Goal: Task Accomplishment & Management: Complete application form

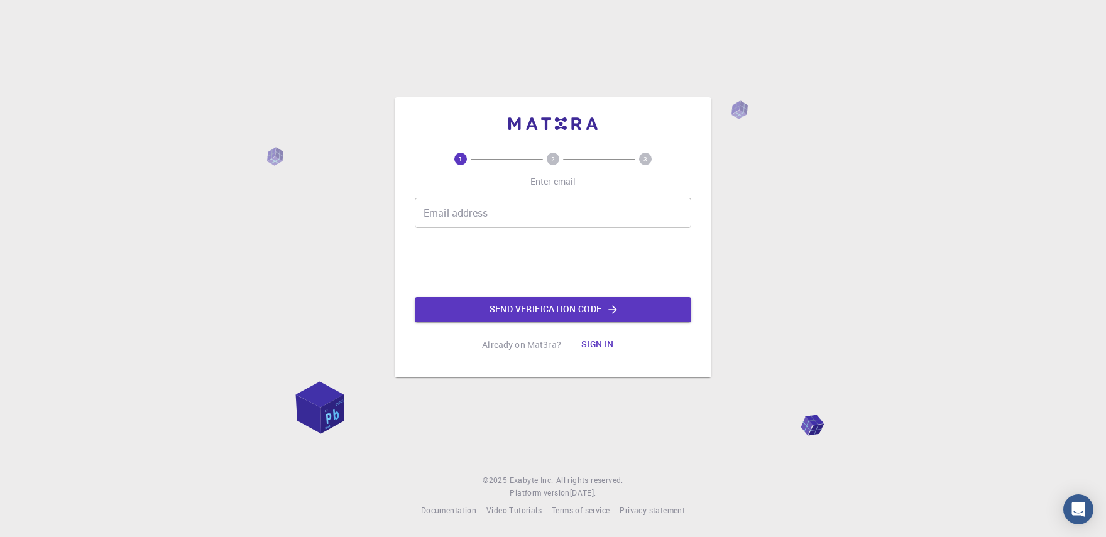
click at [460, 214] on input "Email address" at bounding box center [553, 213] width 277 height 30
type input "[EMAIL_ADDRESS][PERSON_NAME][DOMAIN_NAME]"
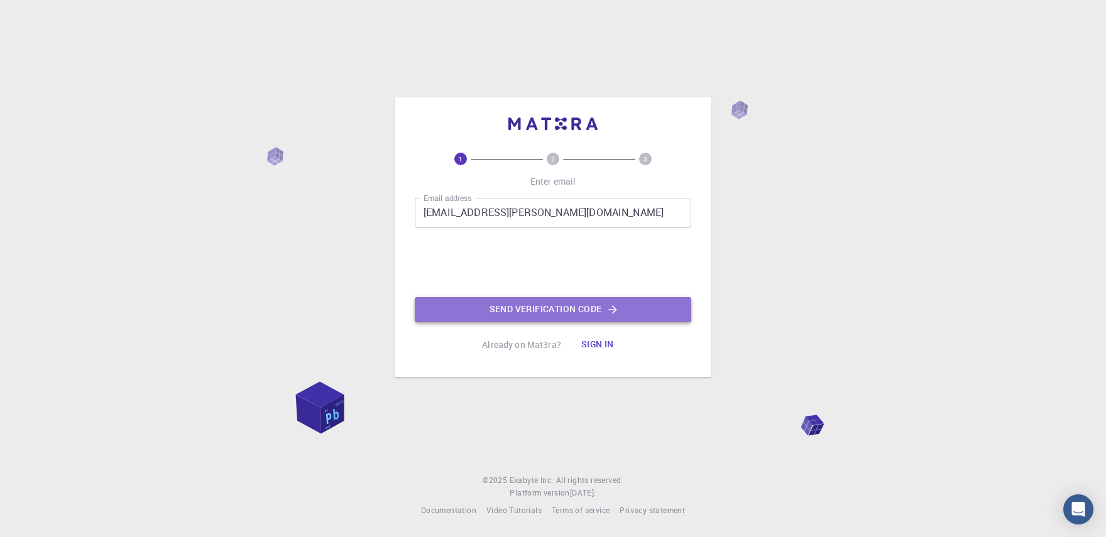
click at [557, 302] on button "Send verification code" at bounding box center [553, 309] width 277 height 25
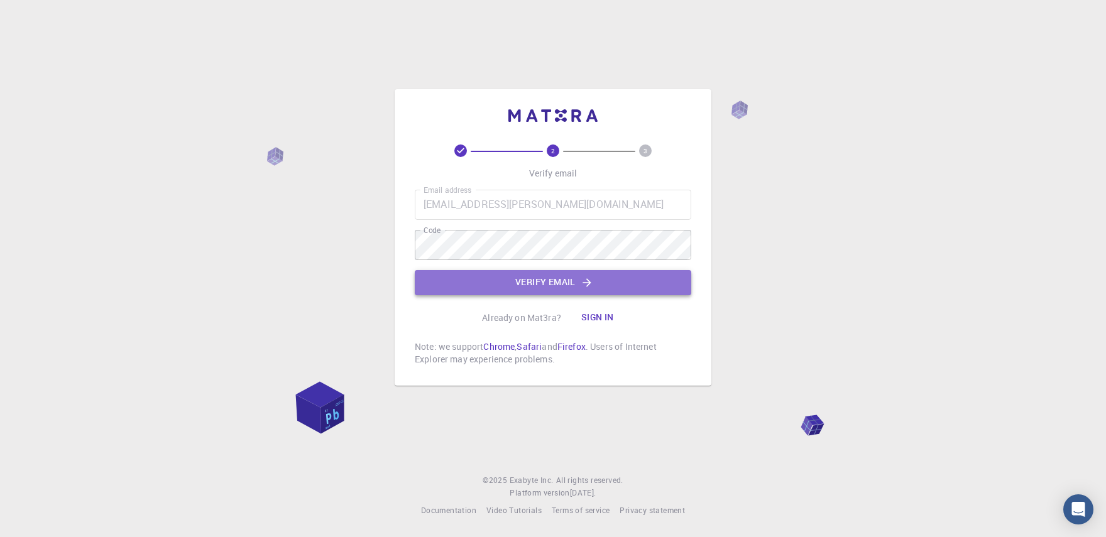
click at [509, 276] on button "Verify email" at bounding box center [553, 282] width 277 height 25
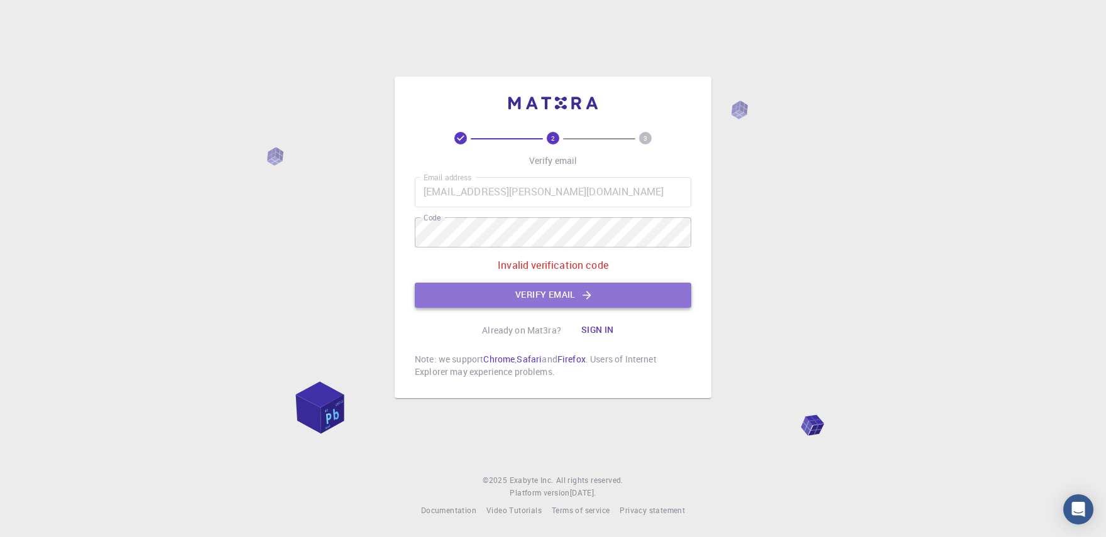
click at [488, 292] on button "Verify email" at bounding box center [553, 295] width 277 height 25
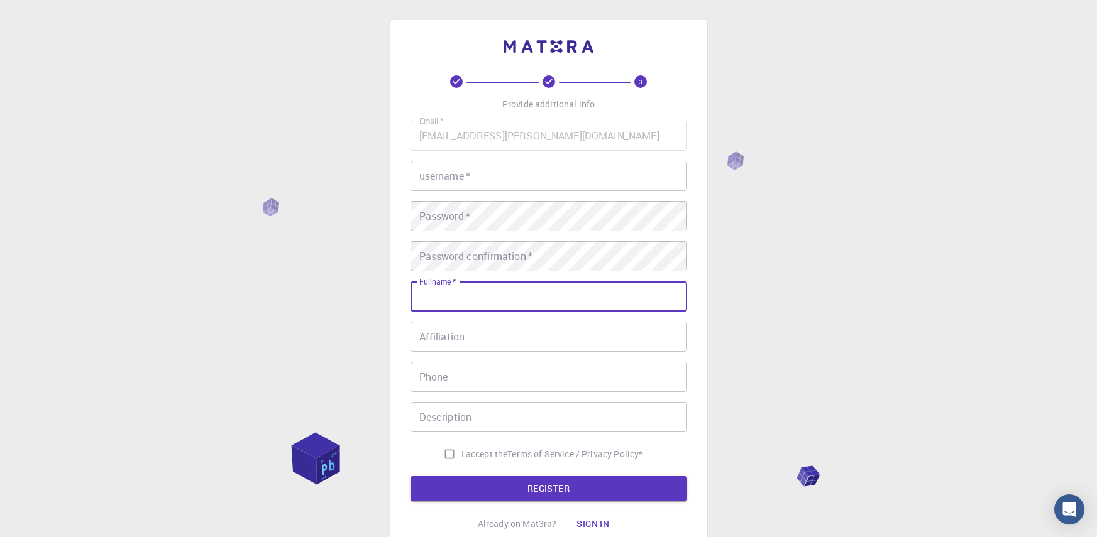
click at [488, 292] on input "Fullname   *" at bounding box center [548, 297] width 277 height 30
type input "[PERSON_NAME]"
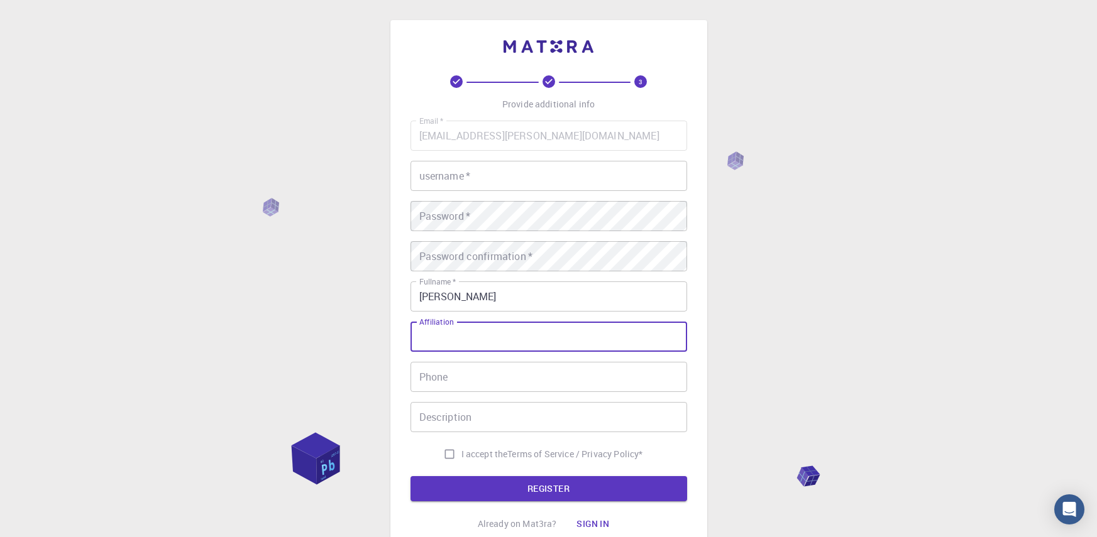
click at [492, 341] on input "Affiliation" at bounding box center [548, 337] width 277 height 30
type input "UNAM"
click at [480, 359] on div "Email   * [EMAIL_ADDRESS][PERSON_NAME][DOMAIN_NAME] Email   * username   * user…" at bounding box center [548, 294] width 277 height 346
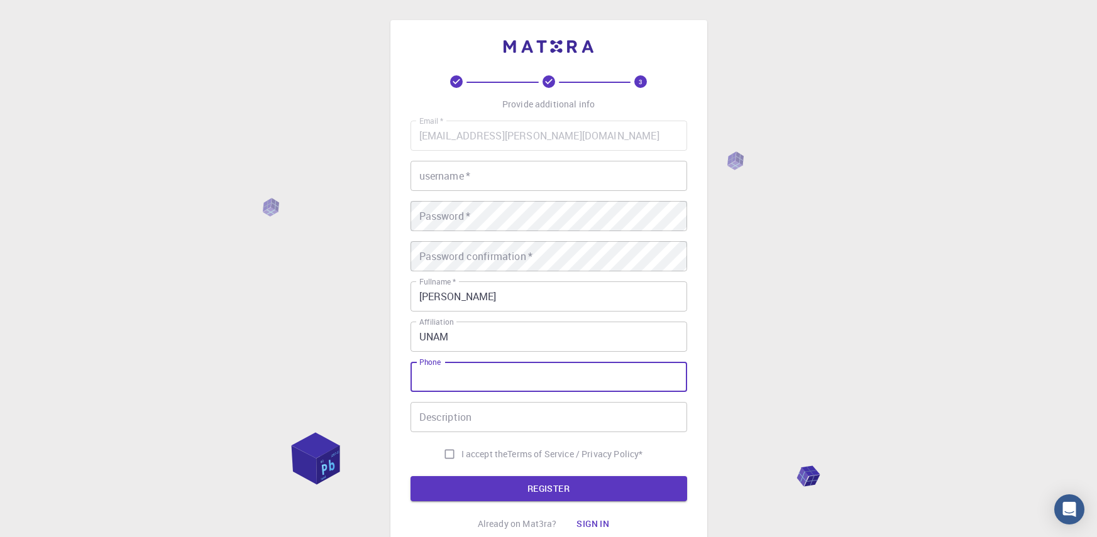
click at [470, 372] on input "Phone" at bounding box center [548, 377] width 277 height 30
type input "5579825092"
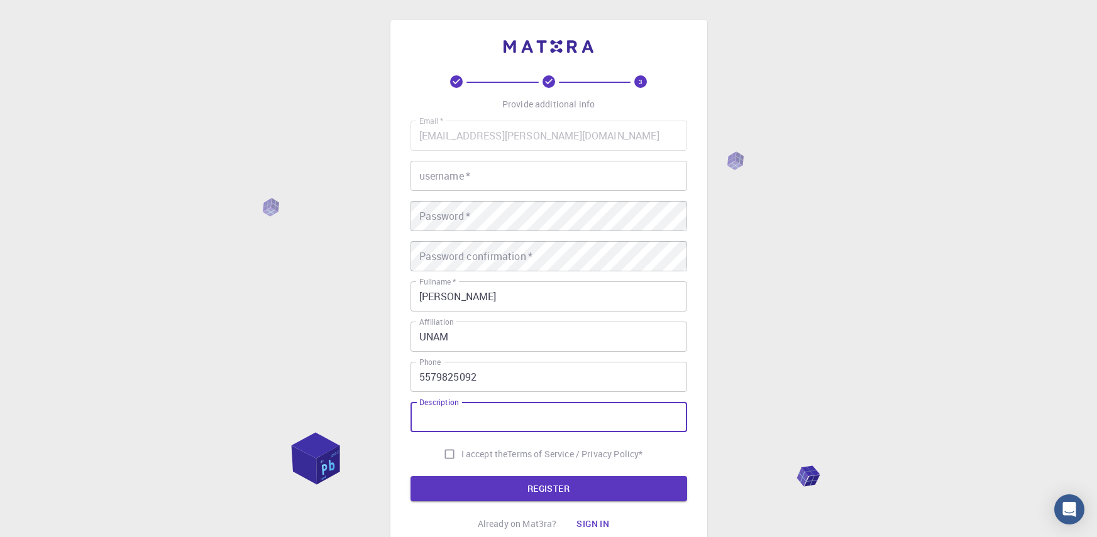
click at [468, 420] on input "Description" at bounding box center [548, 417] width 277 height 30
type input "JJJJJ"
click at [449, 459] on input "I accept the Terms of Service / Privacy Policy *" at bounding box center [449, 454] width 24 height 24
checkbox input "true"
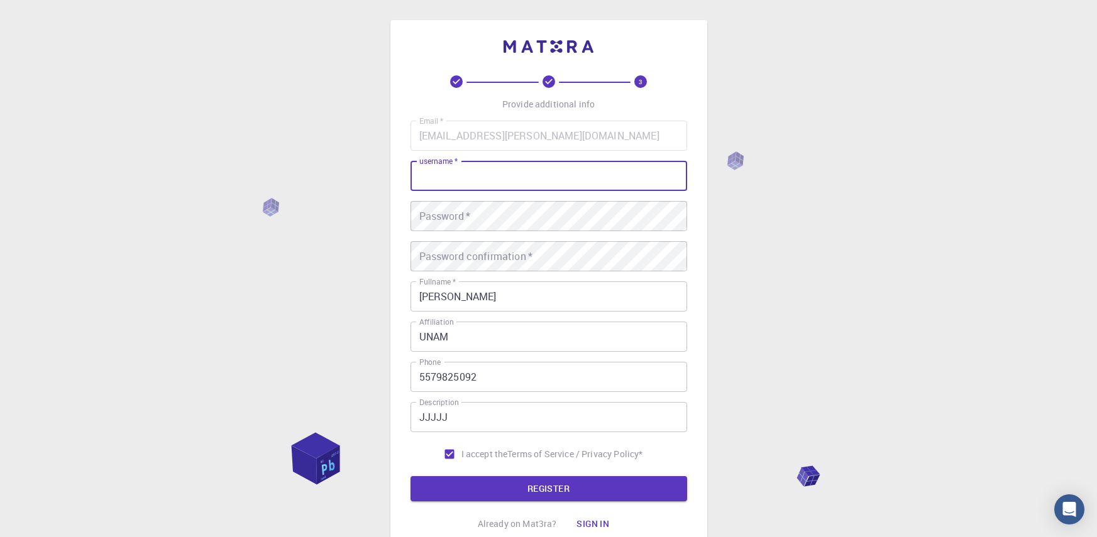
click at [469, 180] on input "username   *" at bounding box center [548, 176] width 277 height 30
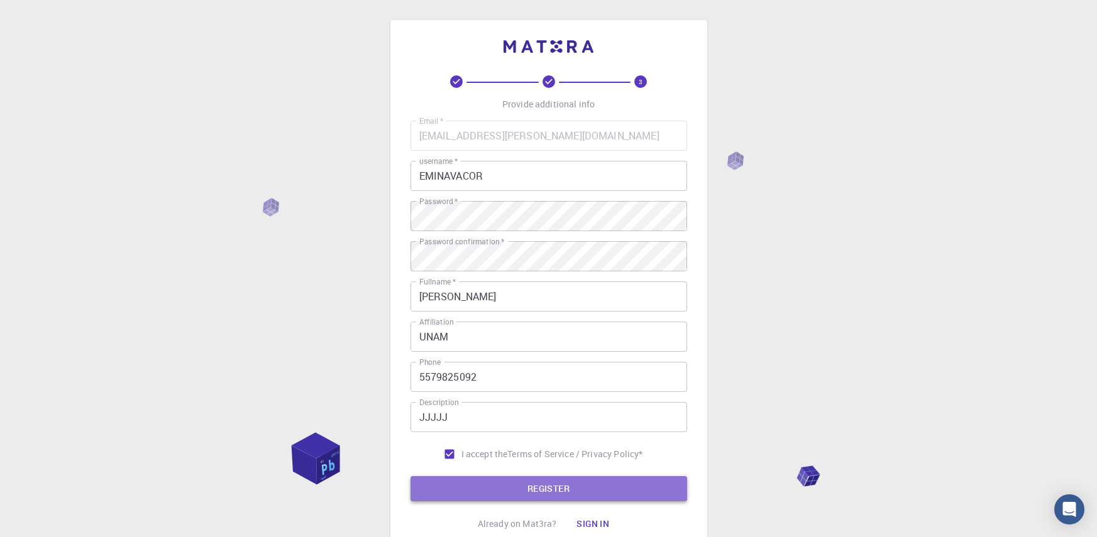
click at [536, 483] on button "REGISTER" at bounding box center [548, 488] width 277 height 25
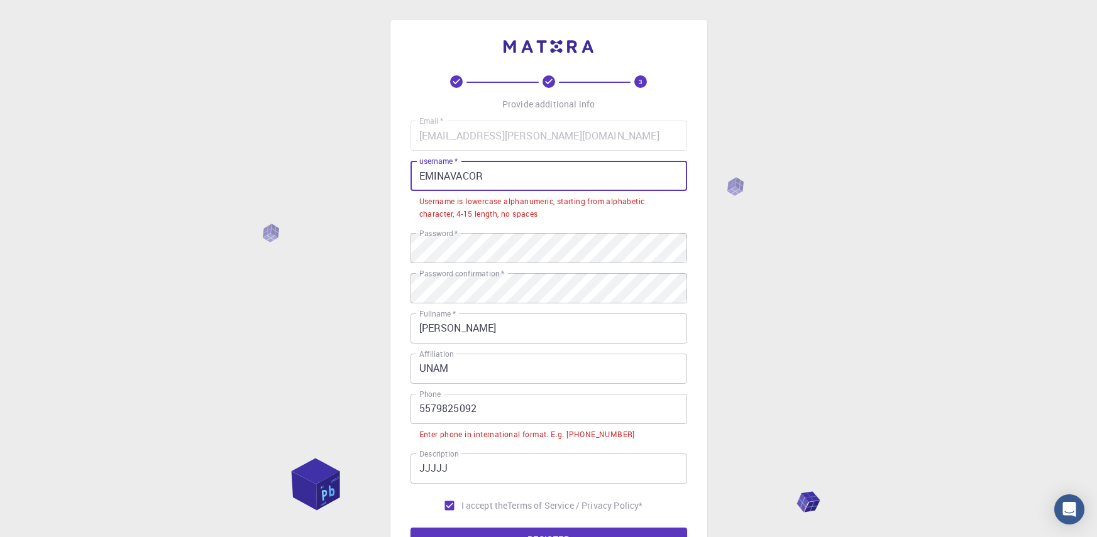
click at [497, 175] on input "EMINAVACOR" at bounding box center [548, 176] width 277 height 30
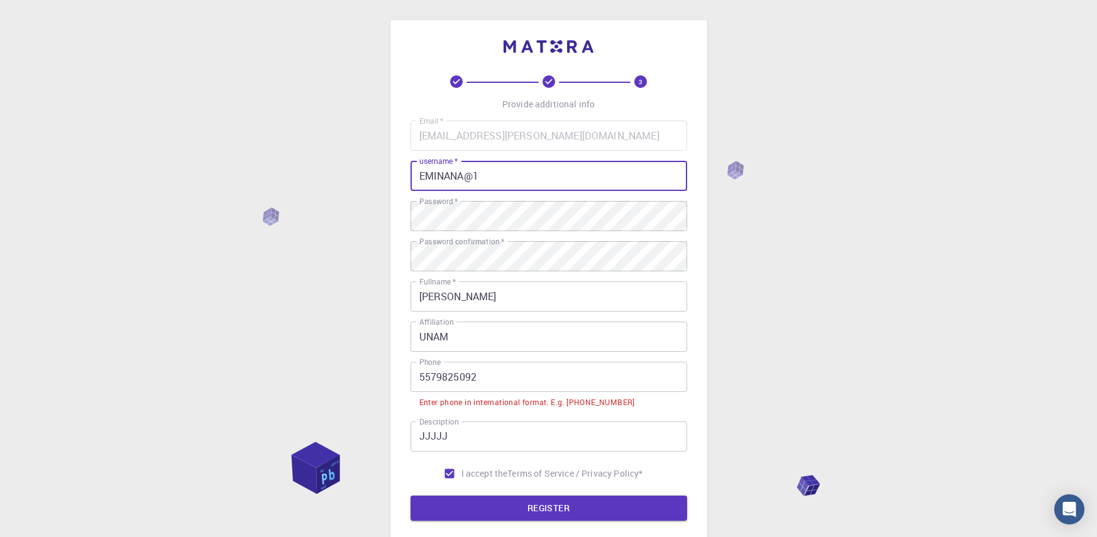
click at [461, 184] on input "EMINANA@1" at bounding box center [548, 176] width 277 height 30
type input "EMINAVA@1"
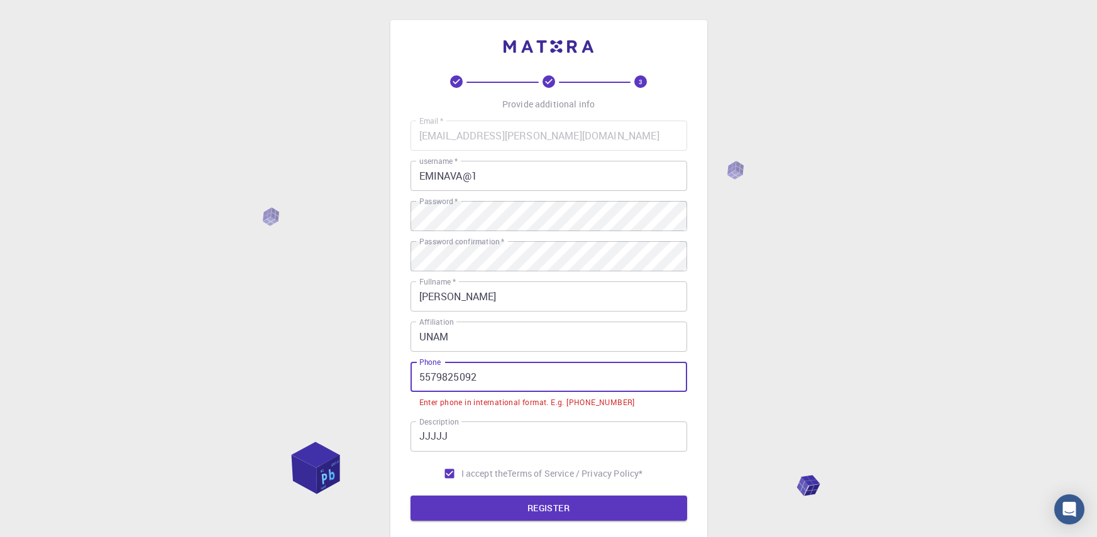
click at [411, 373] on input "5579825092" at bounding box center [548, 377] width 277 height 30
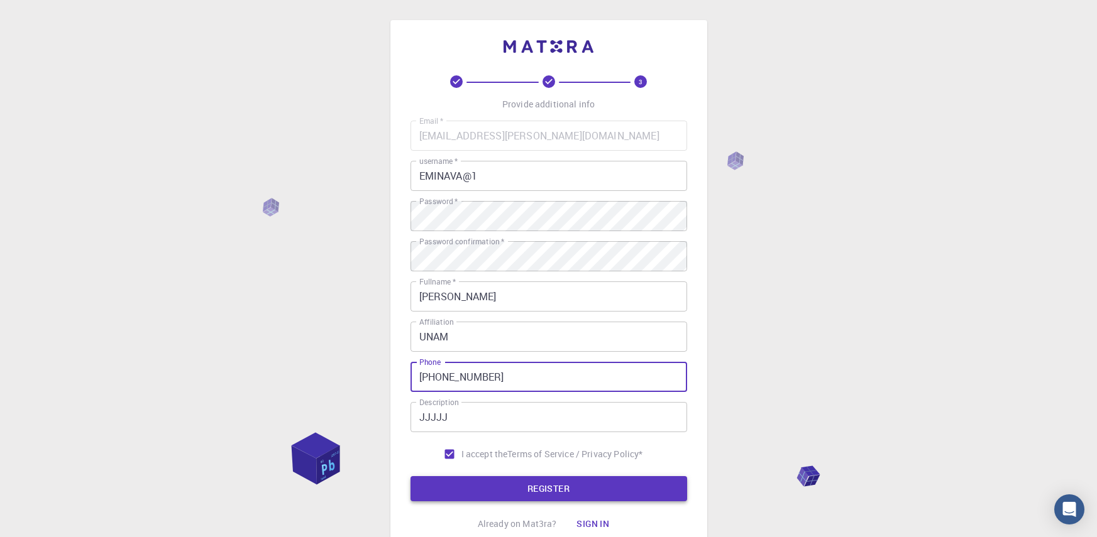
type input "[PHONE_NUMBER]"
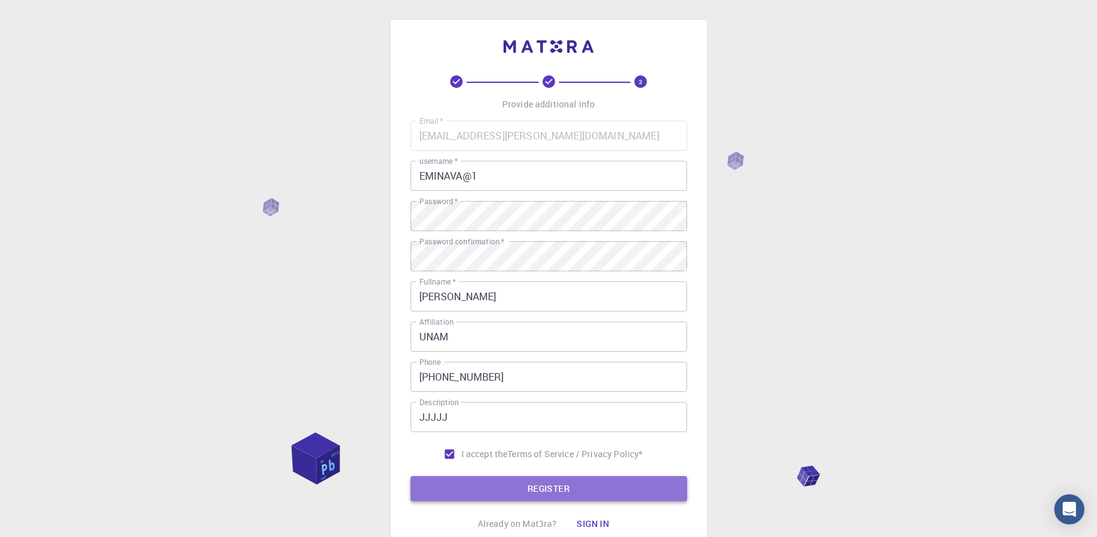
click at [432, 483] on button "REGISTER" at bounding box center [548, 488] width 277 height 25
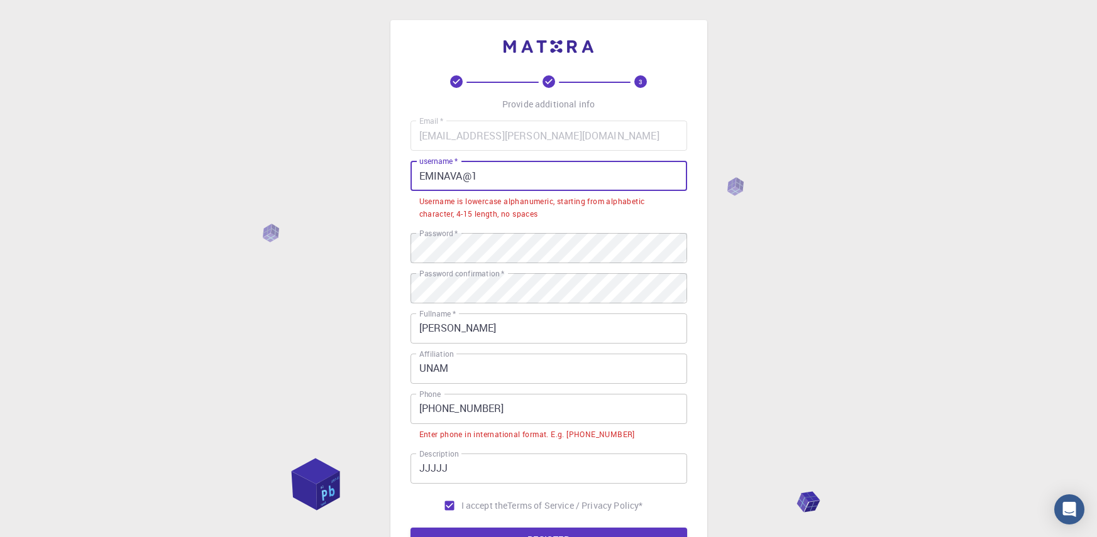
click at [517, 170] on input "EMINAVA@1" at bounding box center [548, 176] width 277 height 30
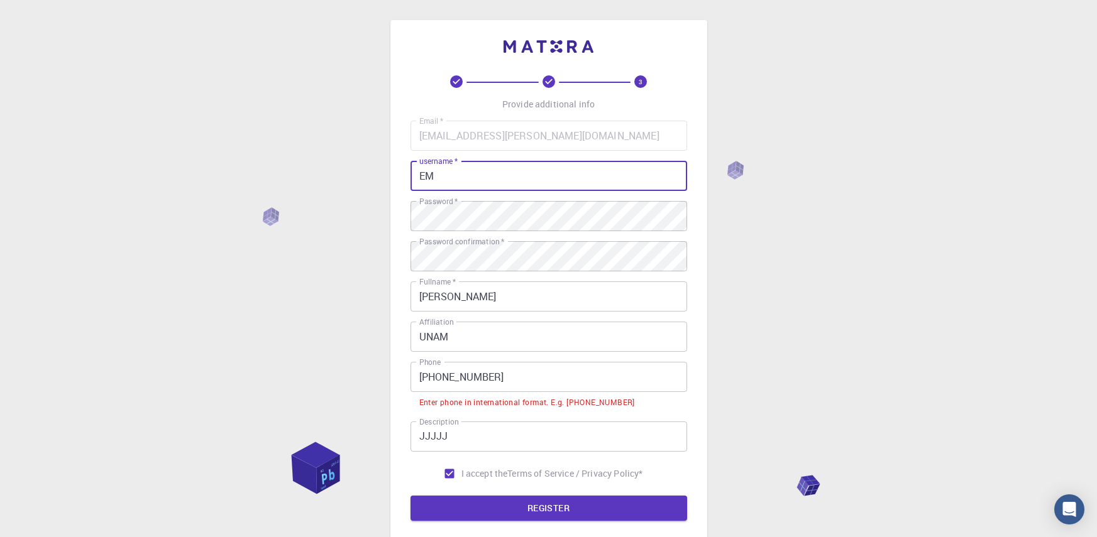
type input "E"
type input "eminava@1"
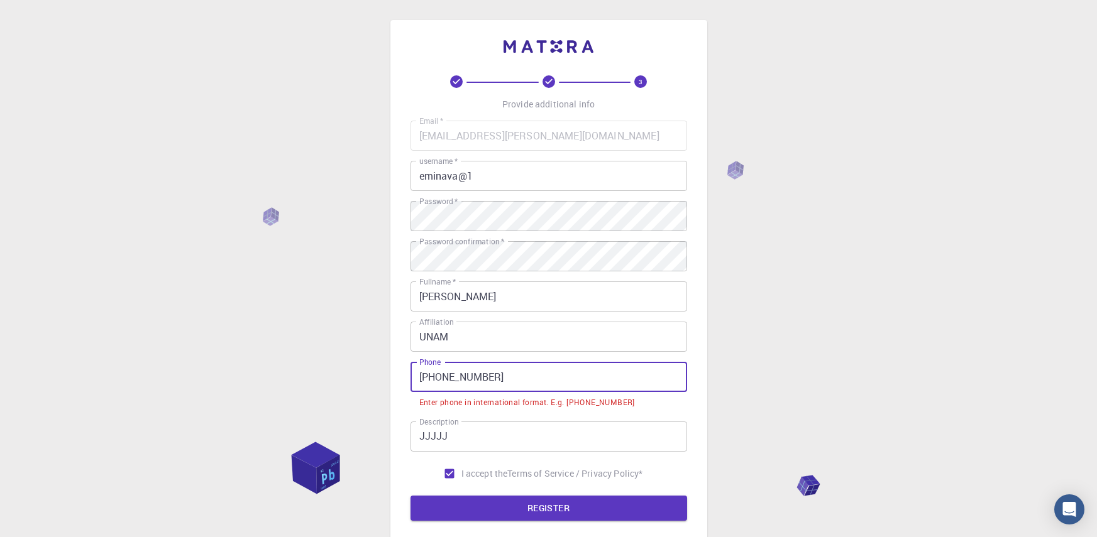
click at [439, 376] on input "[PHONE_NUMBER]" at bounding box center [548, 377] width 277 height 30
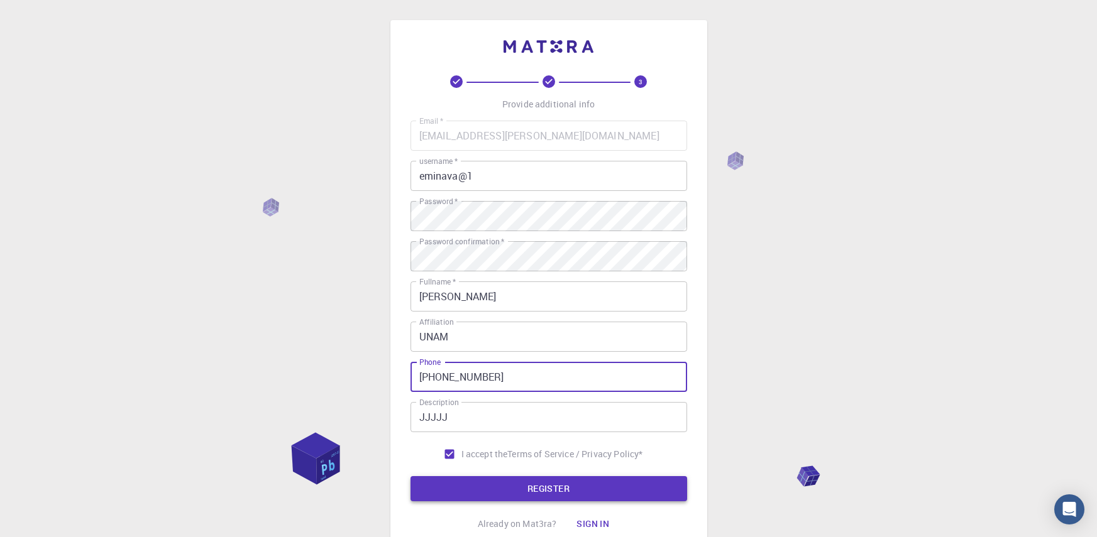
type input "[PHONE_NUMBER]"
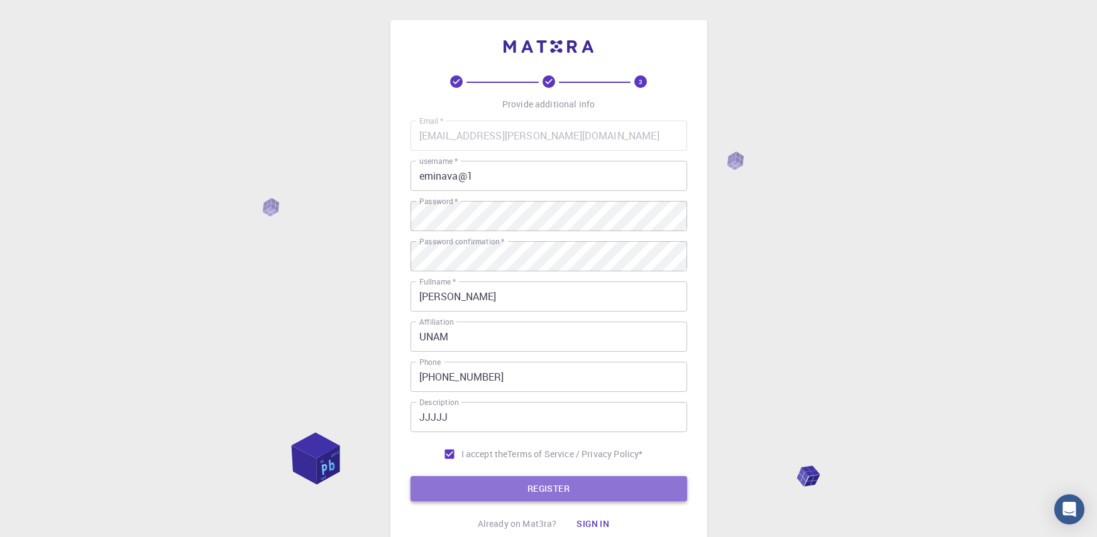
click at [489, 493] on button "REGISTER" at bounding box center [548, 488] width 277 height 25
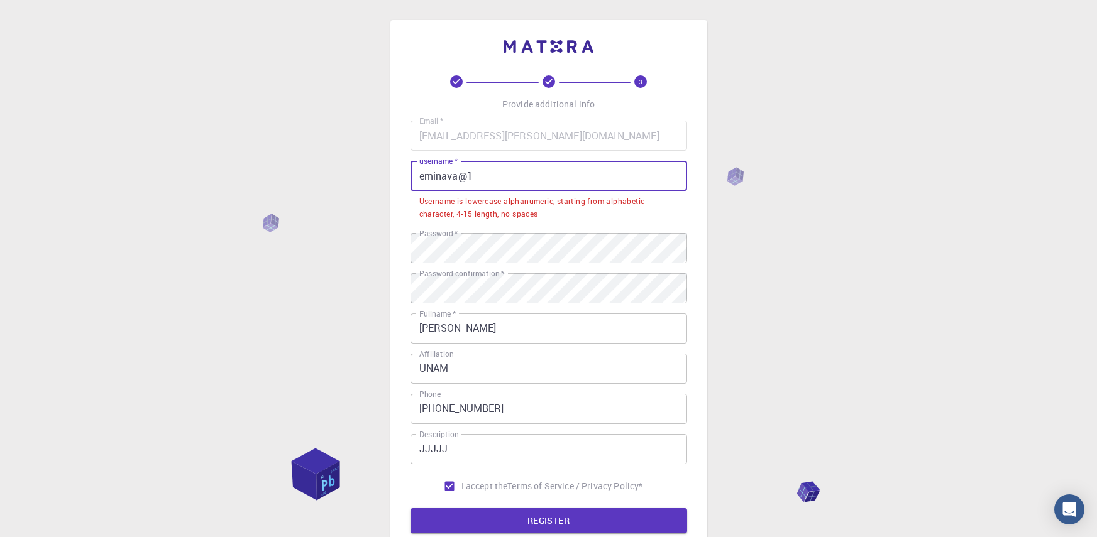
click at [422, 177] on input "eminava@1" at bounding box center [548, 176] width 277 height 30
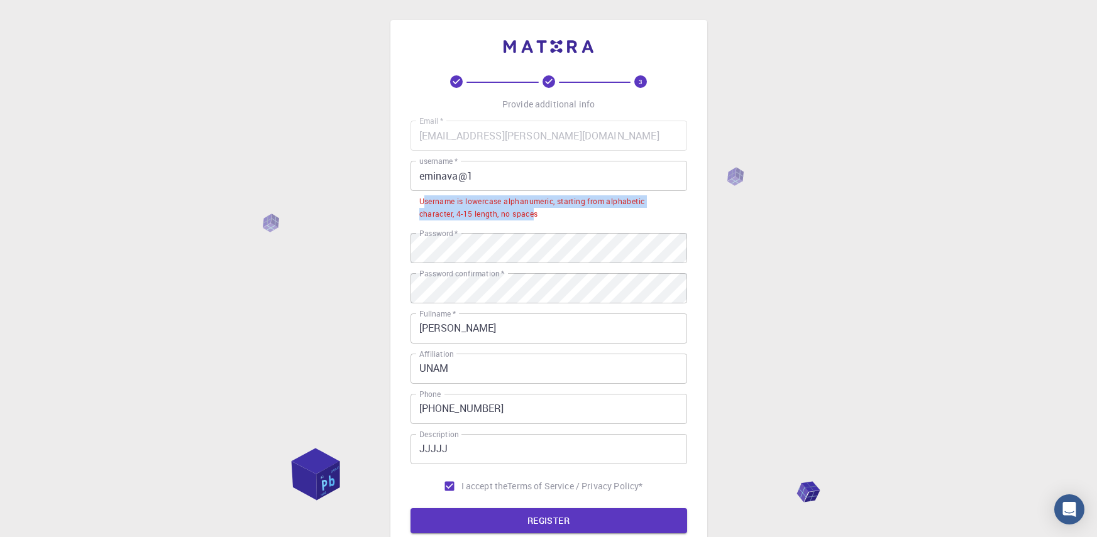
drag, startPoint x: 422, startPoint y: 200, endPoint x: 534, endPoint y: 222, distance: 113.5
click at [534, 222] on li "Username is lowercase alphanumeric, starting from alphabetic character, 4-15 le…" at bounding box center [548, 207] width 277 height 32
click at [420, 206] on div "Username is lowercase alphanumeric, starting from alphabetic character, 4-15 le…" at bounding box center [548, 207] width 259 height 25
drag, startPoint x: 419, startPoint y: 200, endPoint x: 560, endPoint y: 217, distance: 142.5
click at [560, 217] on div "Username is lowercase alphanumeric, starting from alphabetic character, 4-15 le…" at bounding box center [548, 207] width 259 height 25
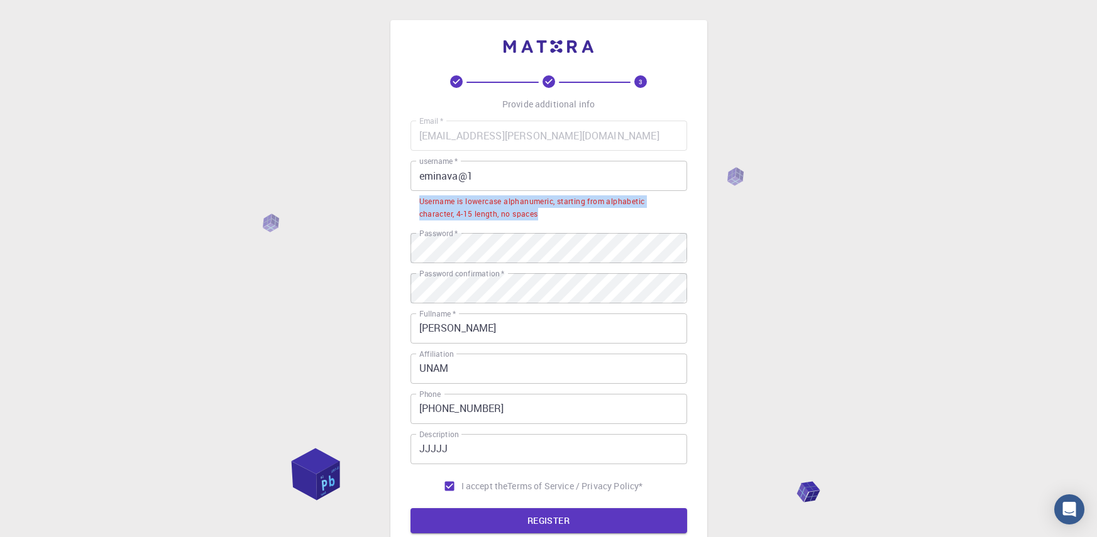
copy div "Username is lowercase alphanumeric, starting from alphabetic character, 4-15 le…"
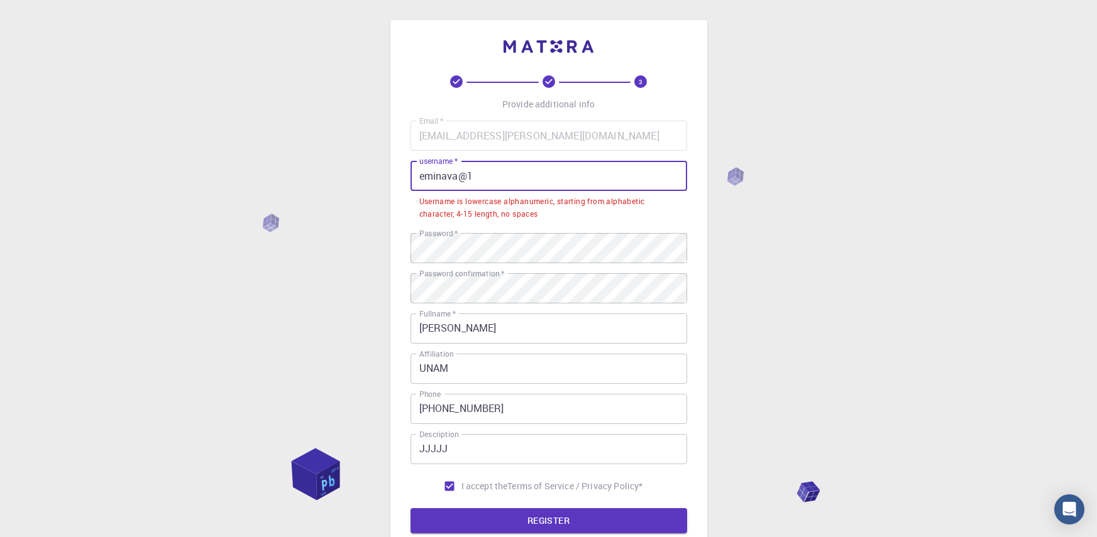
click at [423, 179] on input "eminava@1" at bounding box center [548, 176] width 277 height 30
click at [463, 175] on input "eminava@1" at bounding box center [548, 176] width 277 height 30
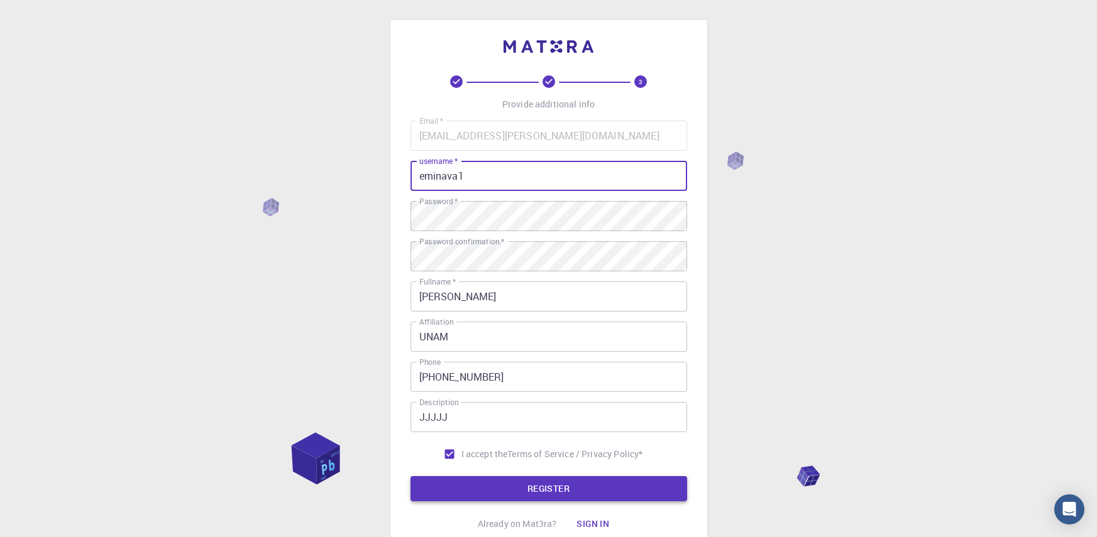
type input "eminava1"
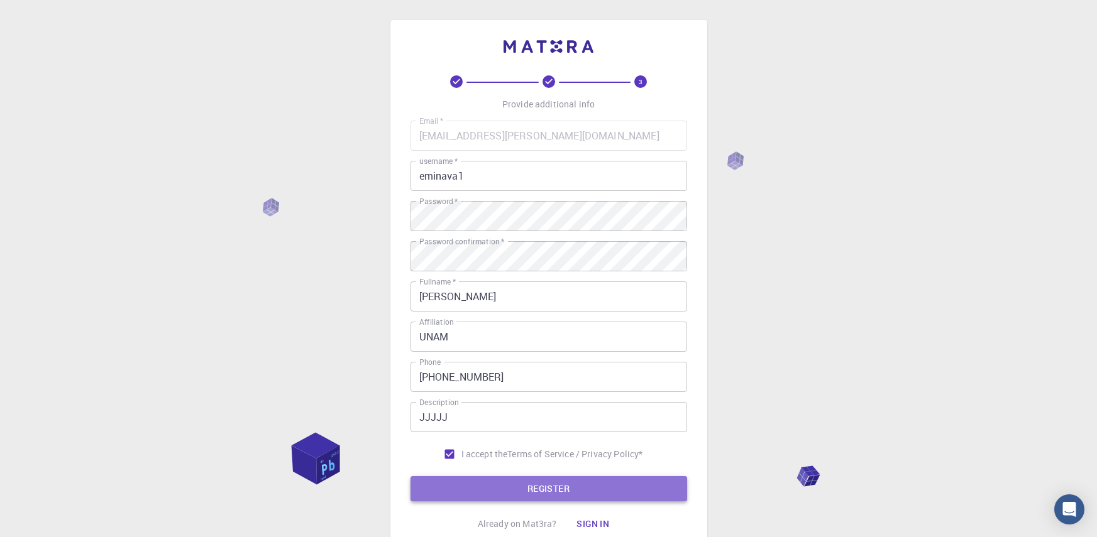
click at [470, 489] on button "REGISTER" at bounding box center [548, 488] width 277 height 25
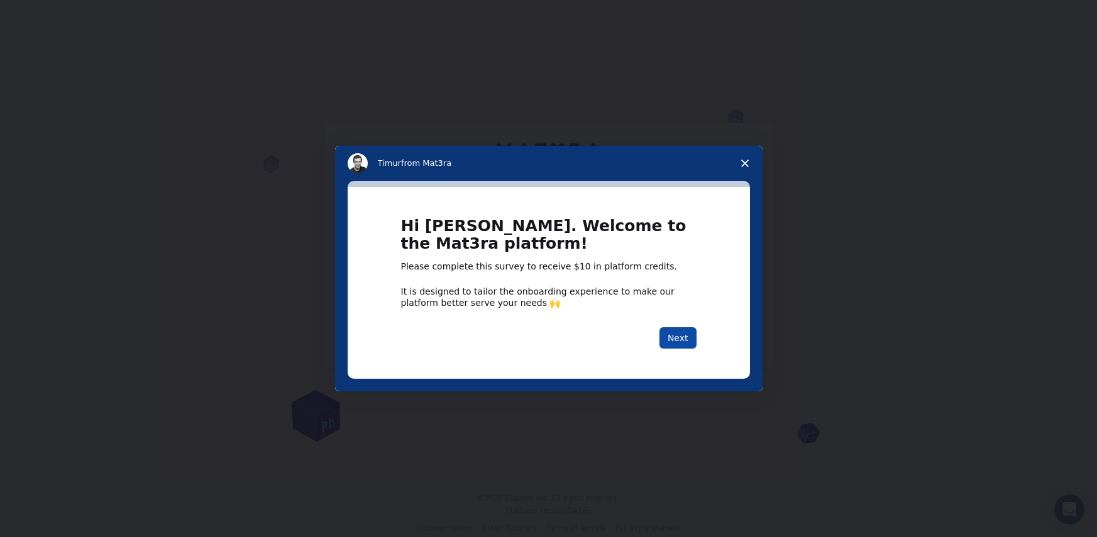
click at [682, 338] on button "Next" at bounding box center [677, 337] width 37 height 21
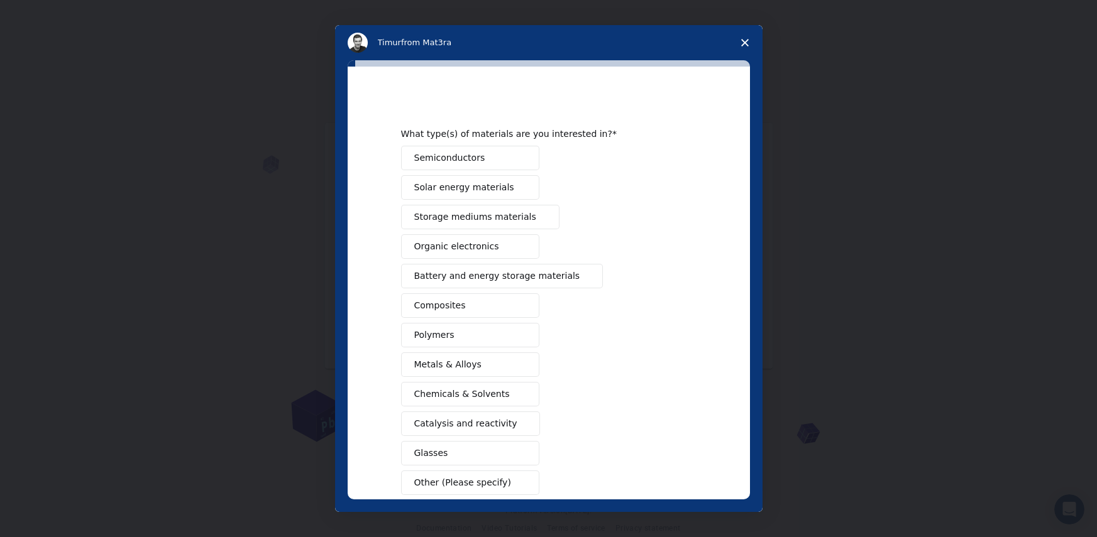
click at [453, 171] on div "Semiconductors Solar energy materials Storage mediums materials Organic electro…" at bounding box center [548, 320] width 295 height 349
click at [446, 166] on button "Semiconductors" at bounding box center [470, 158] width 138 height 25
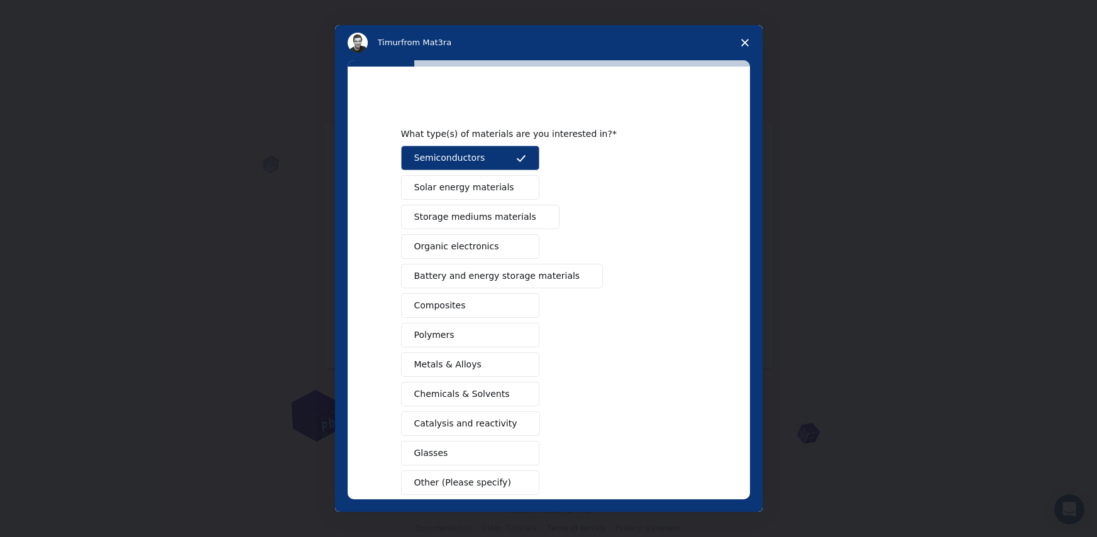
click at [446, 184] on span "Solar energy materials" at bounding box center [464, 187] width 100 height 13
click at [450, 213] on span "Storage mediums materials" at bounding box center [475, 217] width 122 height 13
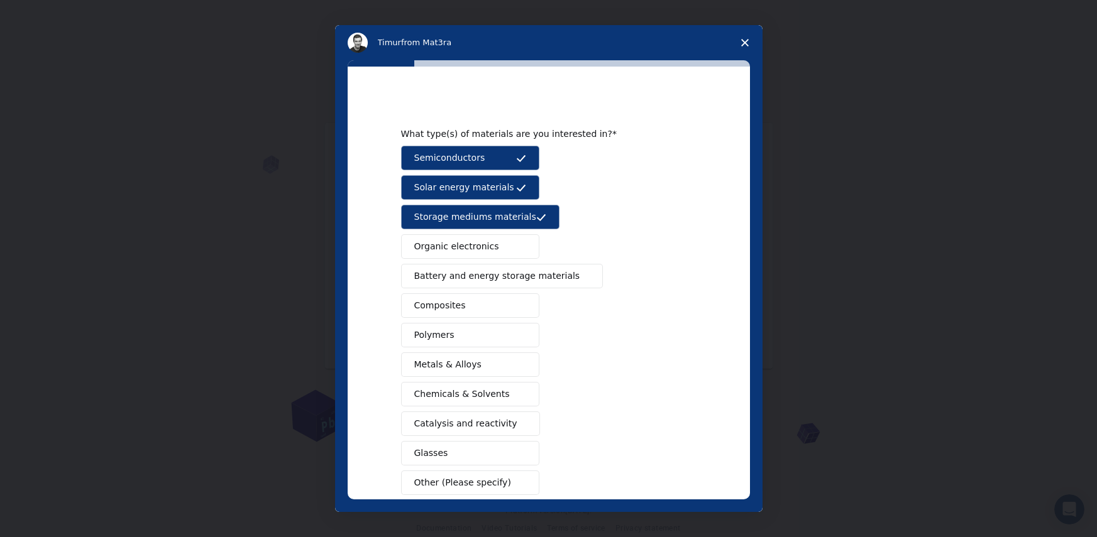
scroll to position [69, 0]
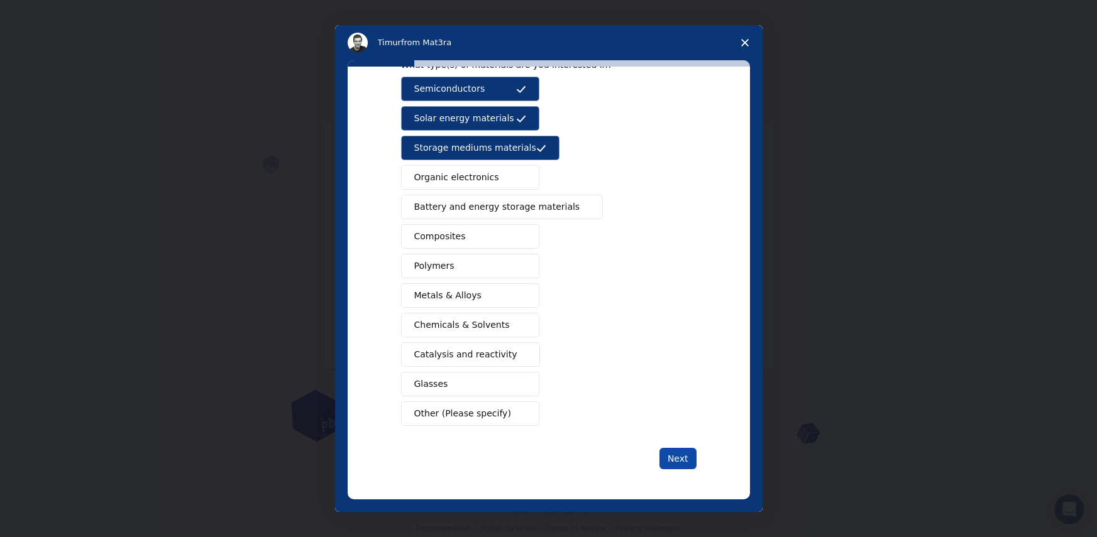
click at [669, 454] on button "Next" at bounding box center [677, 458] width 37 height 21
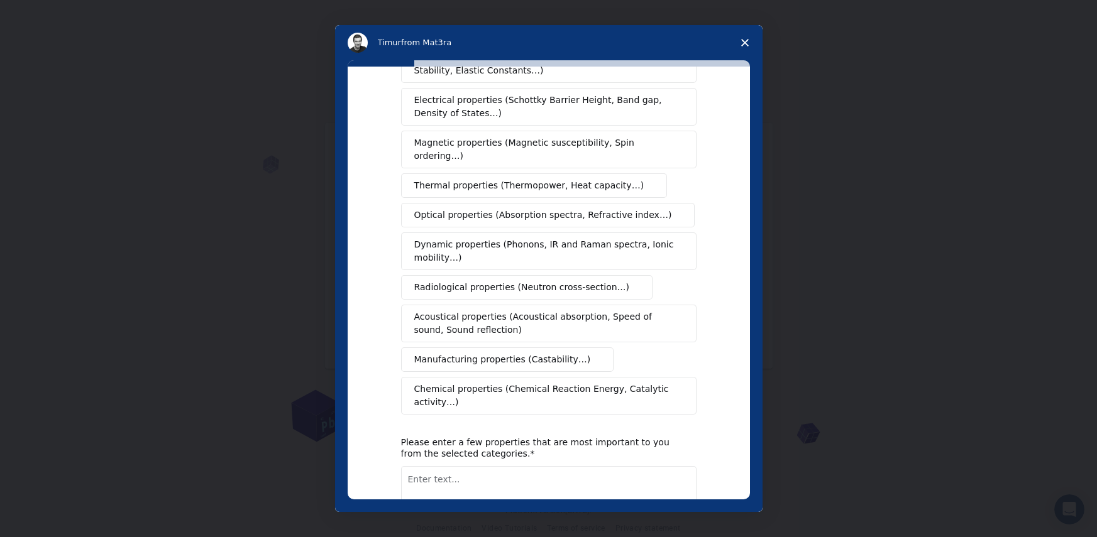
scroll to position [0, 0]
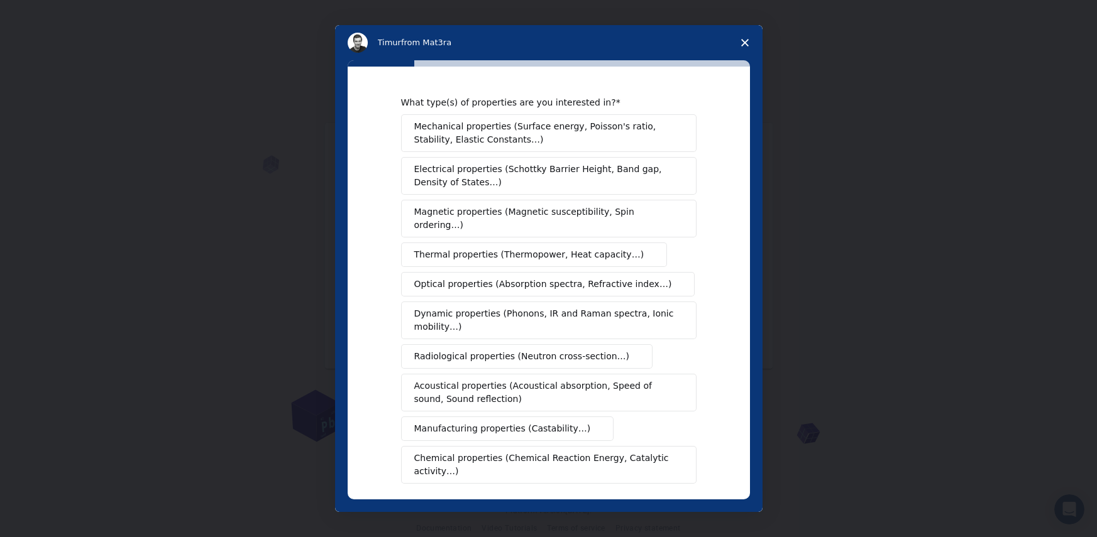
click at [425, 316] on span "Dynamic properties (Phonons, IR and Raman spectra, Ionic mobility…)" at bounding box center [544, 320] width 261 height 26
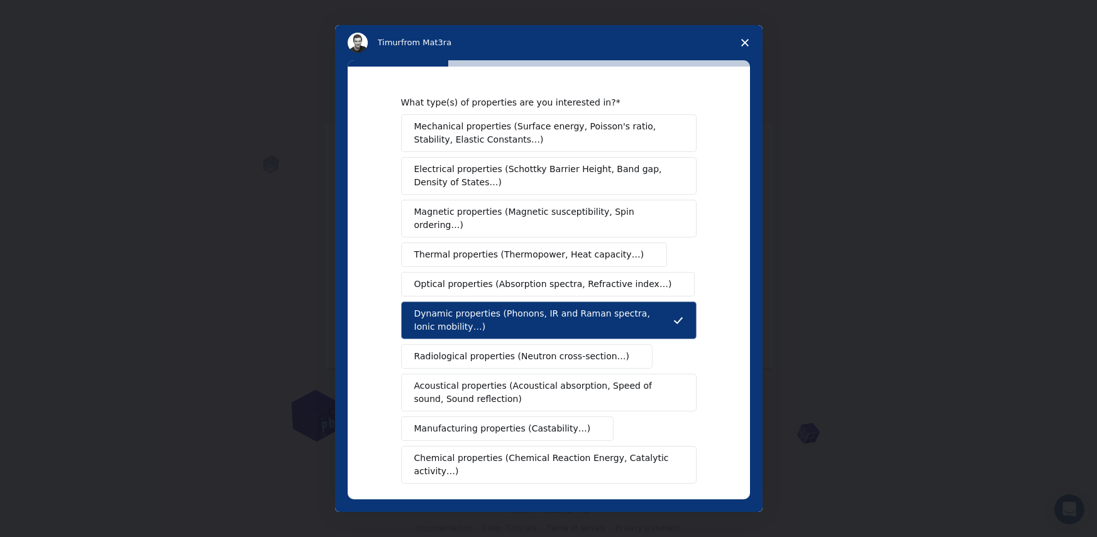
click at [448, 278] on span "Optical properties (Absorption spectra, Refractive index…)" at bounding box center [543, 284] width 258 height 13
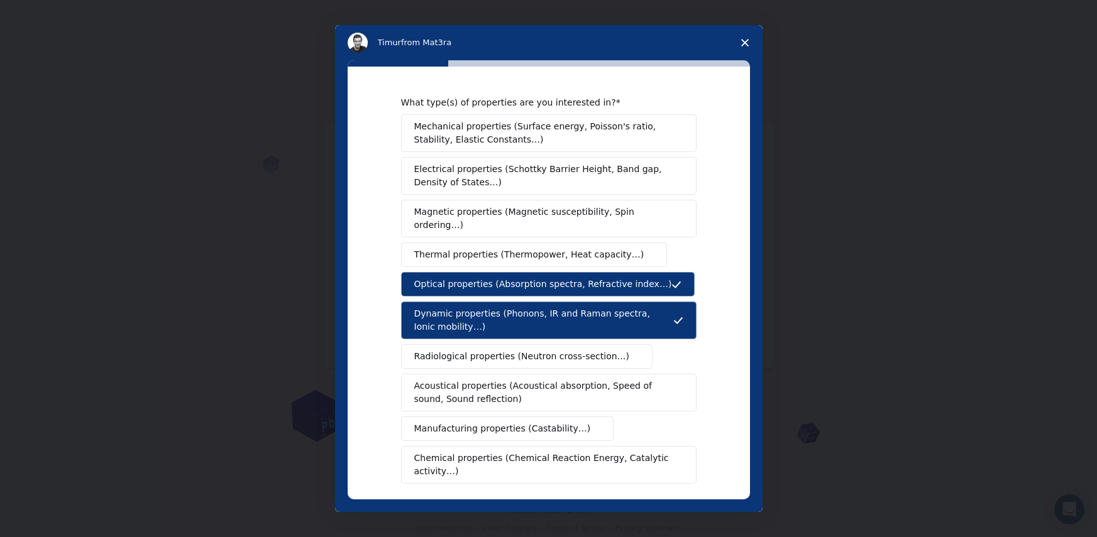
scroll to position [135, 0]
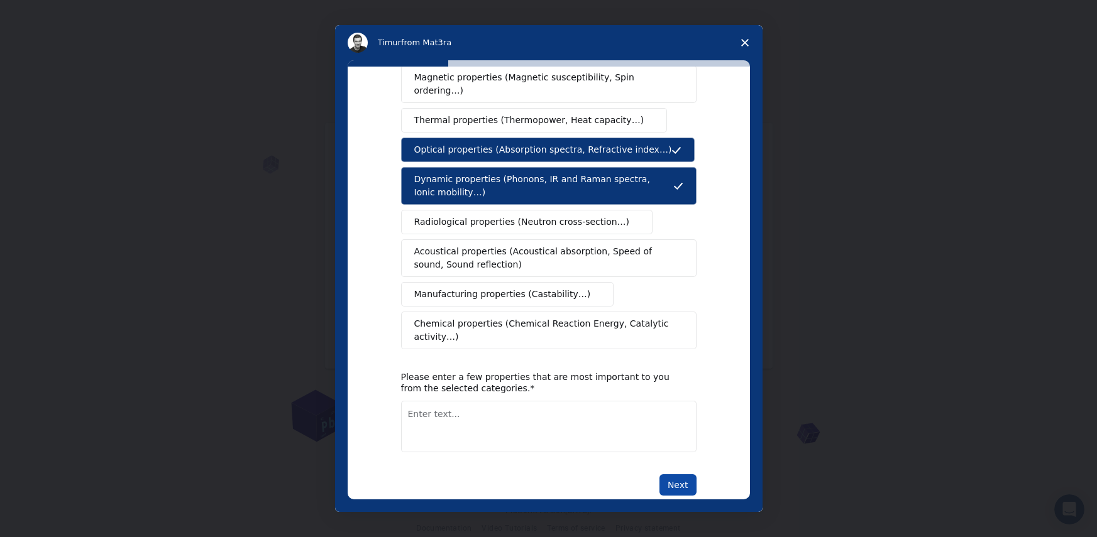
click at [659, 475] on button "Next" at bounding box center [677, 485] width 37 height 21
click at [514, 343] on div "What type(s) of properties are you interested in? Mechanical properties (Surfac…" at bounding box center [548, 236] width 295 height 548
click at [448, 409] on textarea "Enter text..." at bounding box center [548, 427] width 295 height 52
type textarea "lllll"
click at [683, 475] on button "Next" at bounding box center [677, 485] width 37 height 21
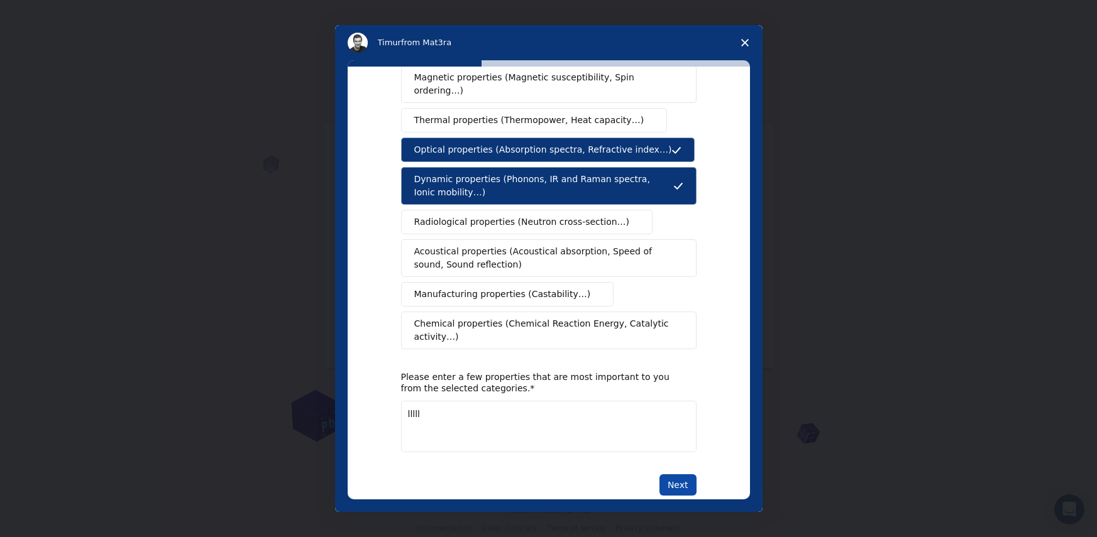
scroll to position [0, 0]
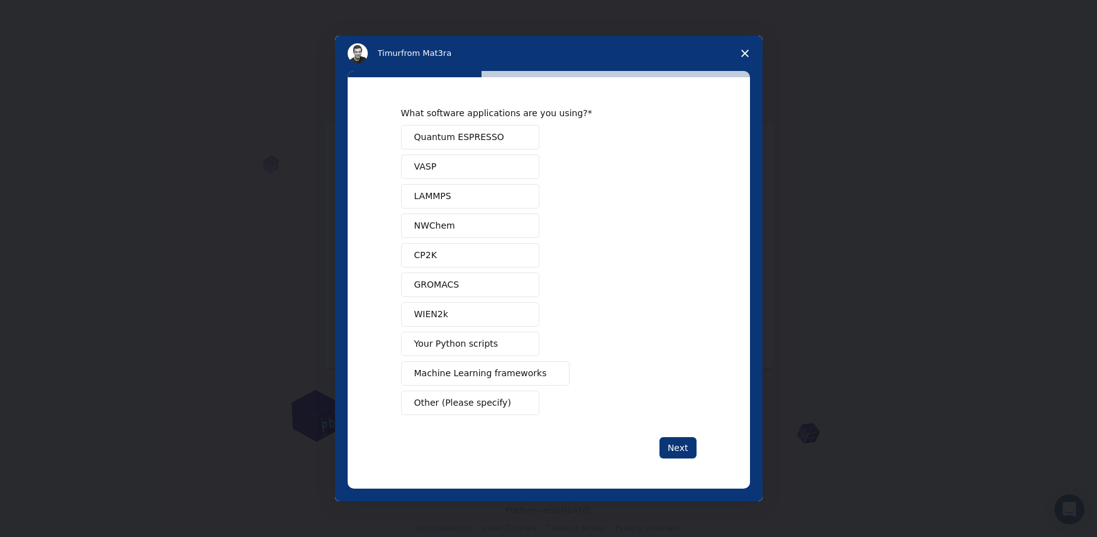
click at [463, 310] on button "WIEN2k" at bounding box center [470, 314] width 138 height 25
click at [475, 200] on button "LAMMPS" at bounding box center [470, 196] width 138 height 25
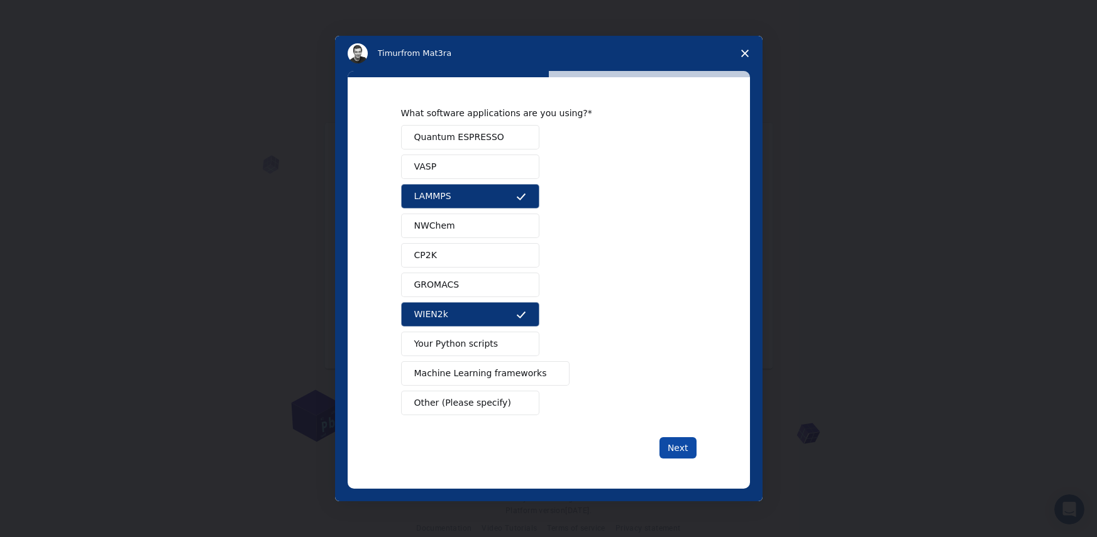
click at [662, 444] on button "Next" at bounding box center [677, 447] width 37 height 21
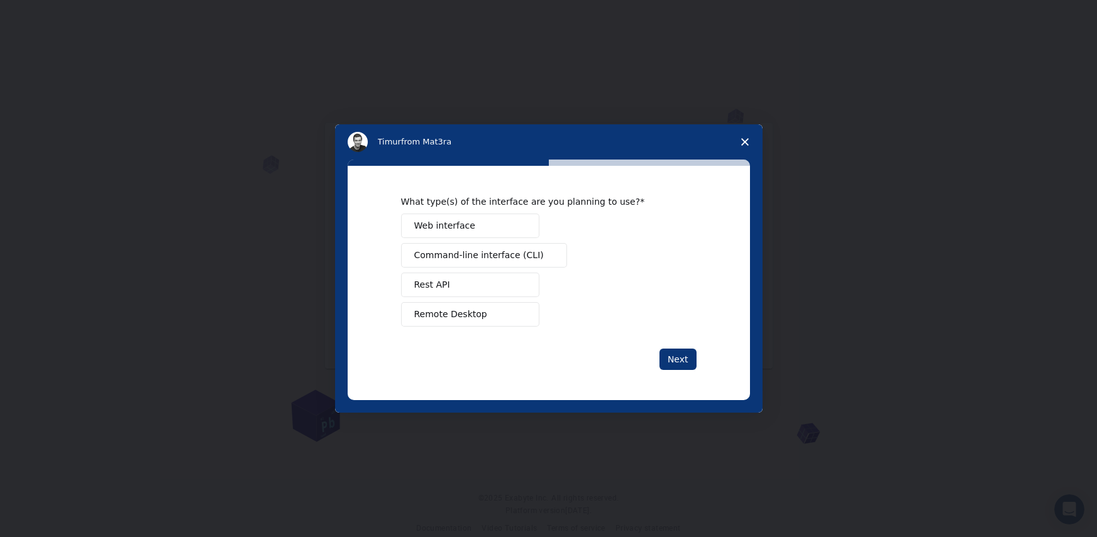
click at [486, 241] on div "Web interface Command-line interface (CLI) Rest API Remote Desktop" at bounding box center [548, 270] width 295 height 113
click at [485, 248] on button "Command-line interface (CLI)" at bounding box center [484, 255] width 166 height 25
click at [493, 302] on button "Remote Desktop" at bounding box center [470, 314] width 138 height 25
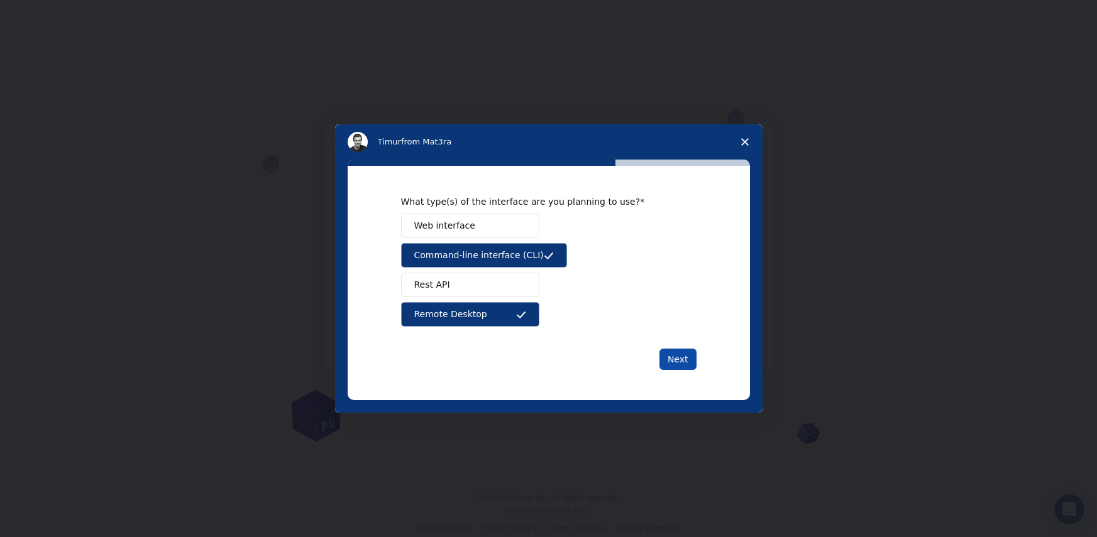
click at [681, 367] on button "Next" at bounding box center [677, 359] width 37 height 21
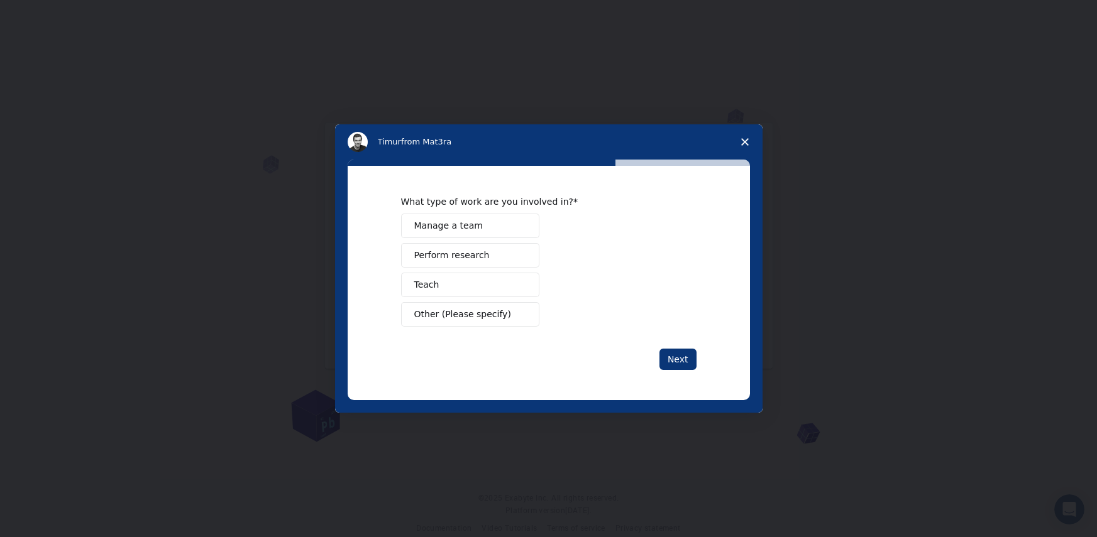
click at [464, 228] on span "Manage a team" at bounding box center [448, 225] width 69 height 13
click at [454, 253] on span "Perform research" at bounding box center [451, 255] width 75 height 13
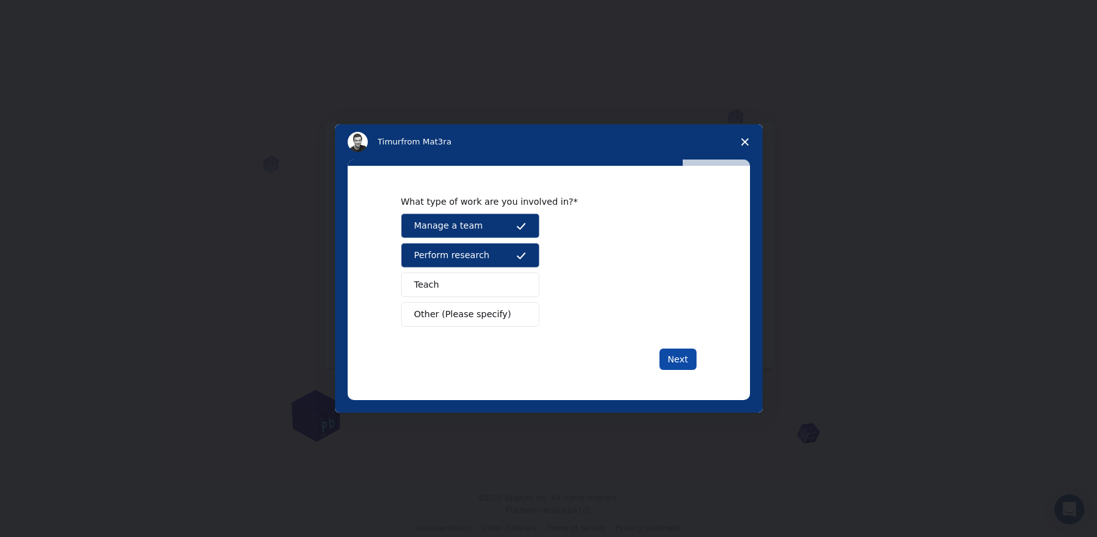
click at [685, 369] on button "Next" at bounding box center [677, 359] width 37 height 21
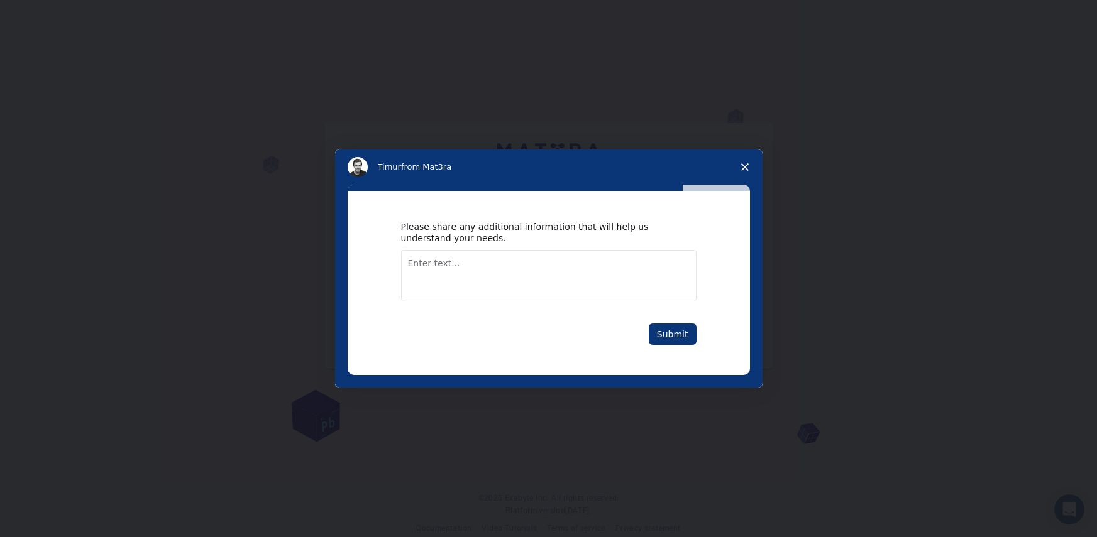
click at [551, 251] on textarea "Enter text..." at bounding box center [548, 276] width 295 height 52
type textarea ",, l;;;.;"
click at [677, 330] on button "Submit" at bounding box center [673, 334] width 48 height 21
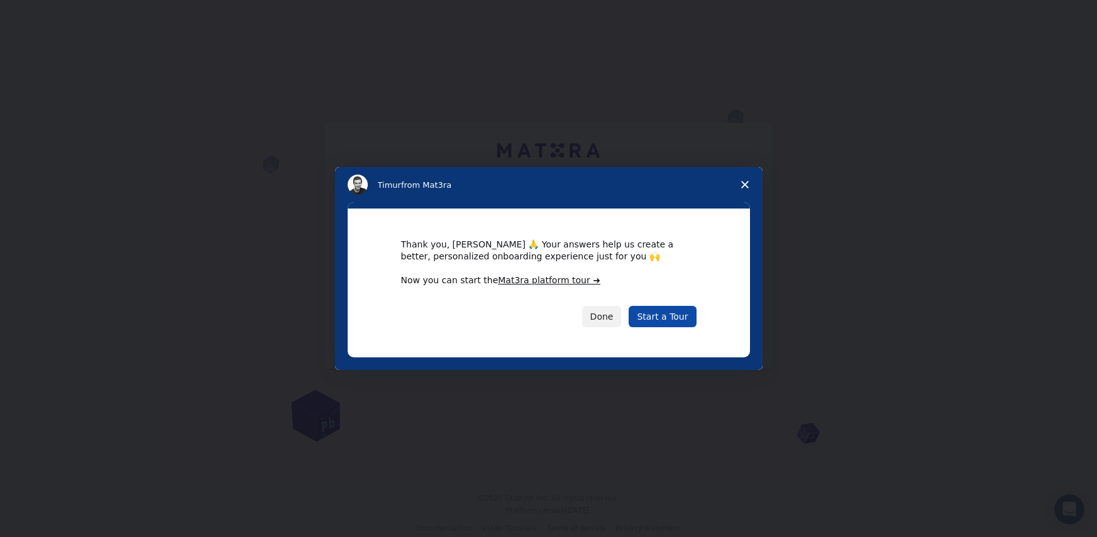
click at [664, 323] on link "Start a Tour" at bounding box center [662, 316] width 67 height 21
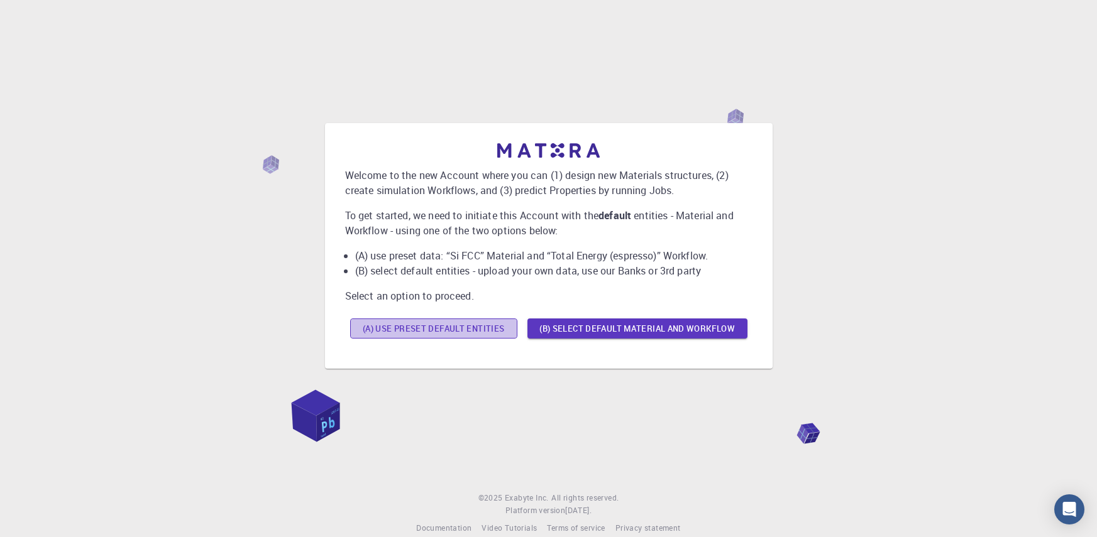
click at [482, 331] on button "(A) Use preset default entities" at bounding box center [433, 329] width 167 height 20
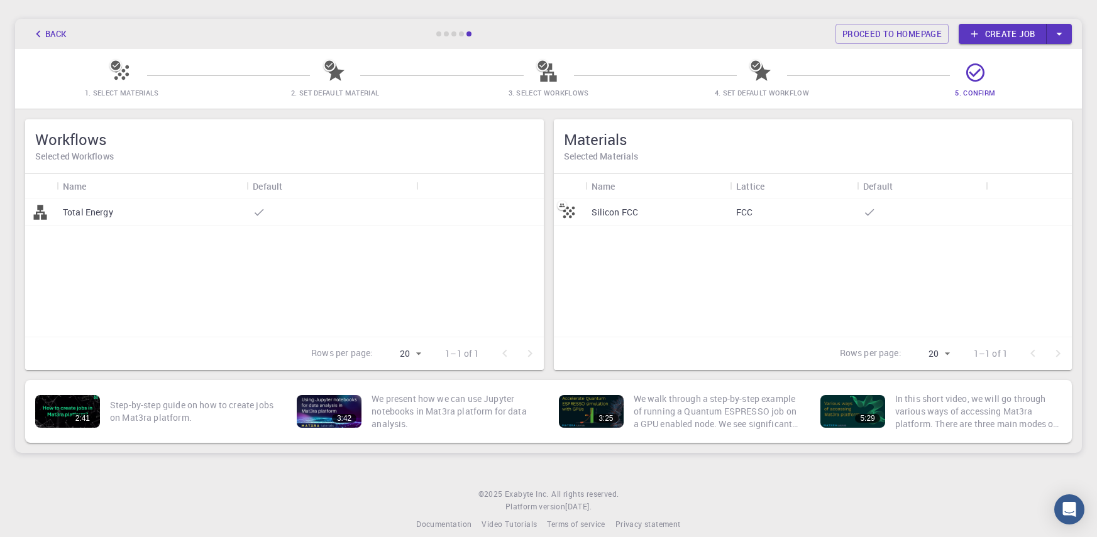
scroll to position [50, 0]
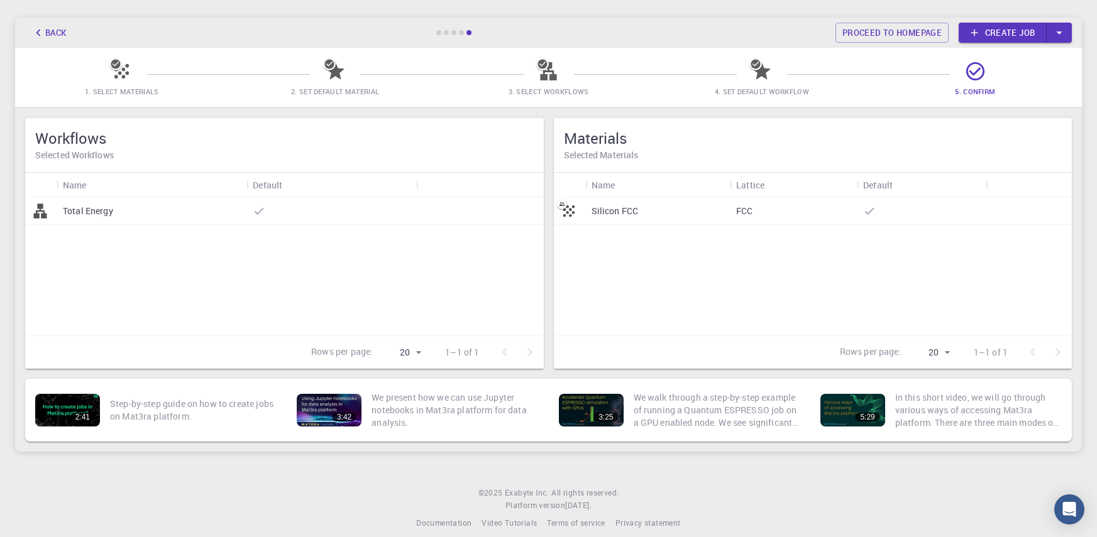
click at [761, 258] on div "Silicon FCC FCC" at bounding box center [813, 266] width 519 height 138
click at [631, 209] on p "Silicon FCC" at bounding box center [614, 211] width 47 height 13
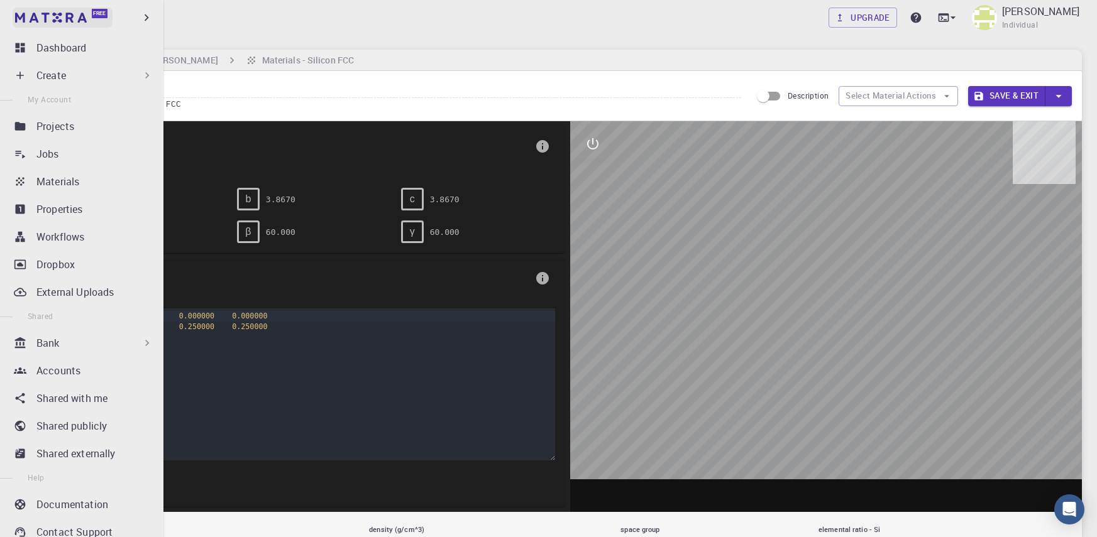
click at [39, 20] on img at bounding box center [51, 18] width 72 height 10
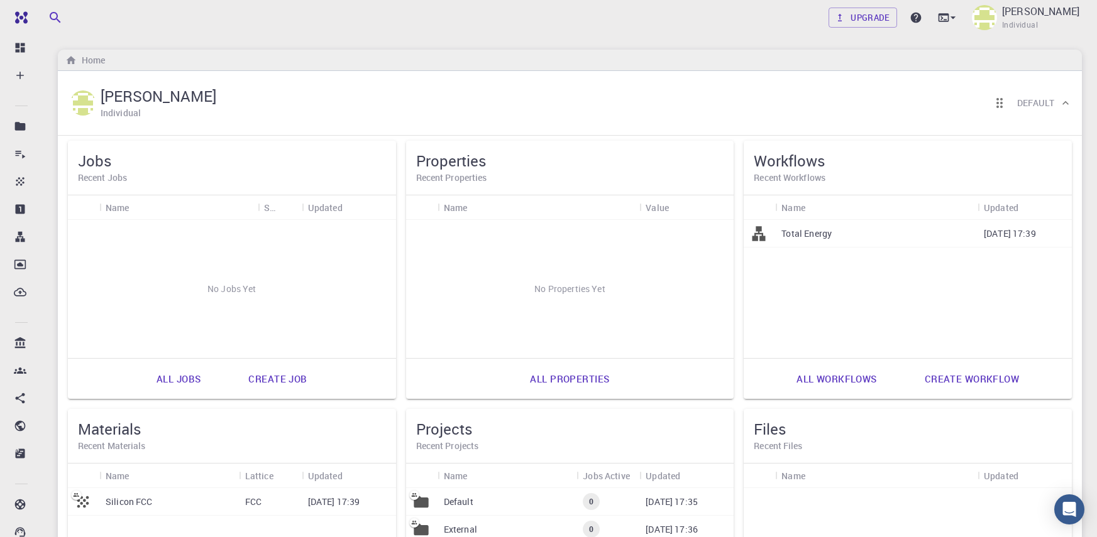
scroll to position [104, 0]
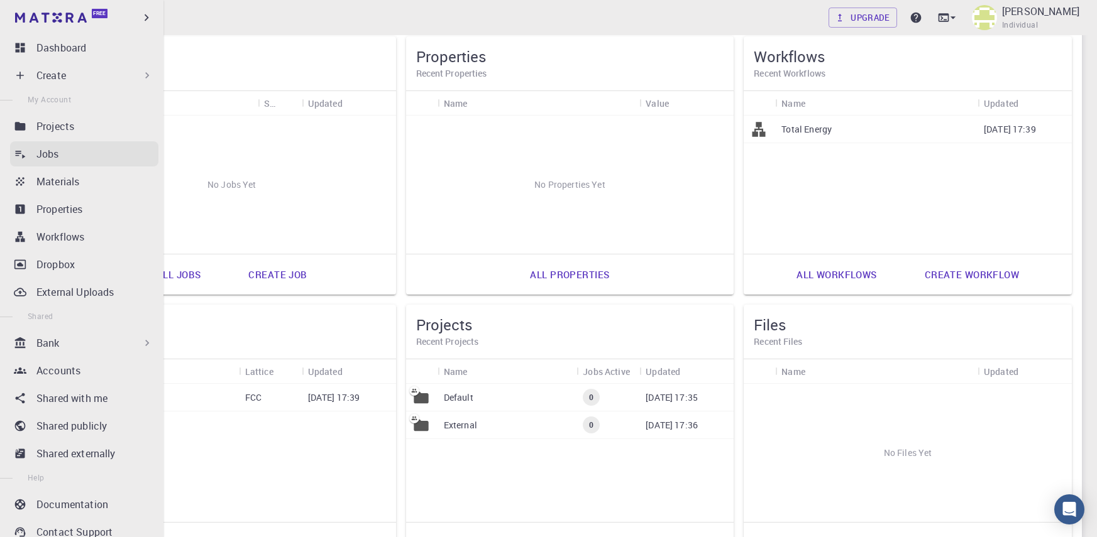
click at [56, 148] on p "Jobs" at bounding box center [47, 153] width 23 height 15
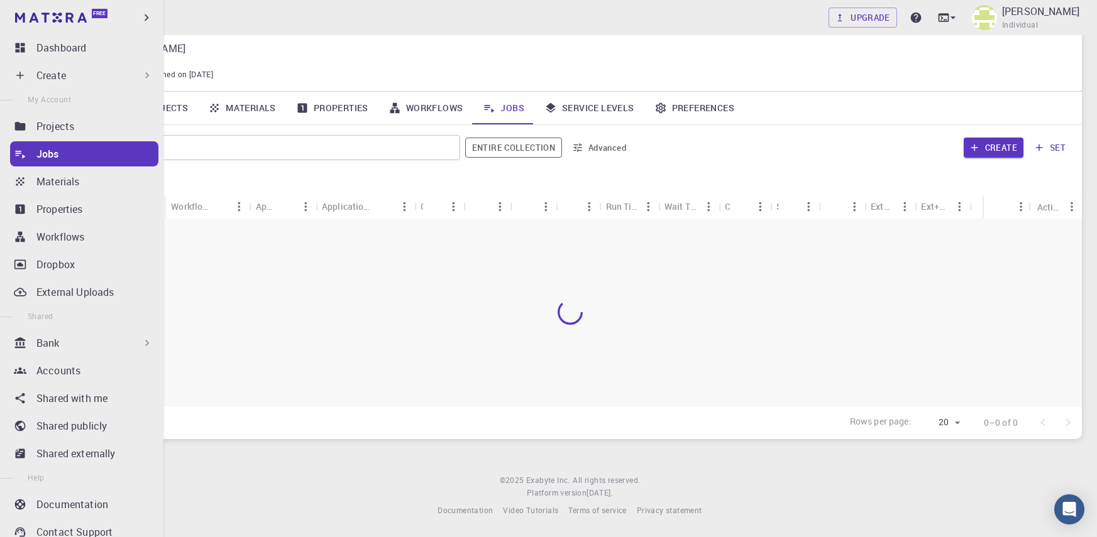
scroll to position [40, 0]
click at [67, 506] on p "Documentation" at bounding box center [72, 504] width 72 height 15
